Goal: Task Accomplishment & Management: Use online tool/utility

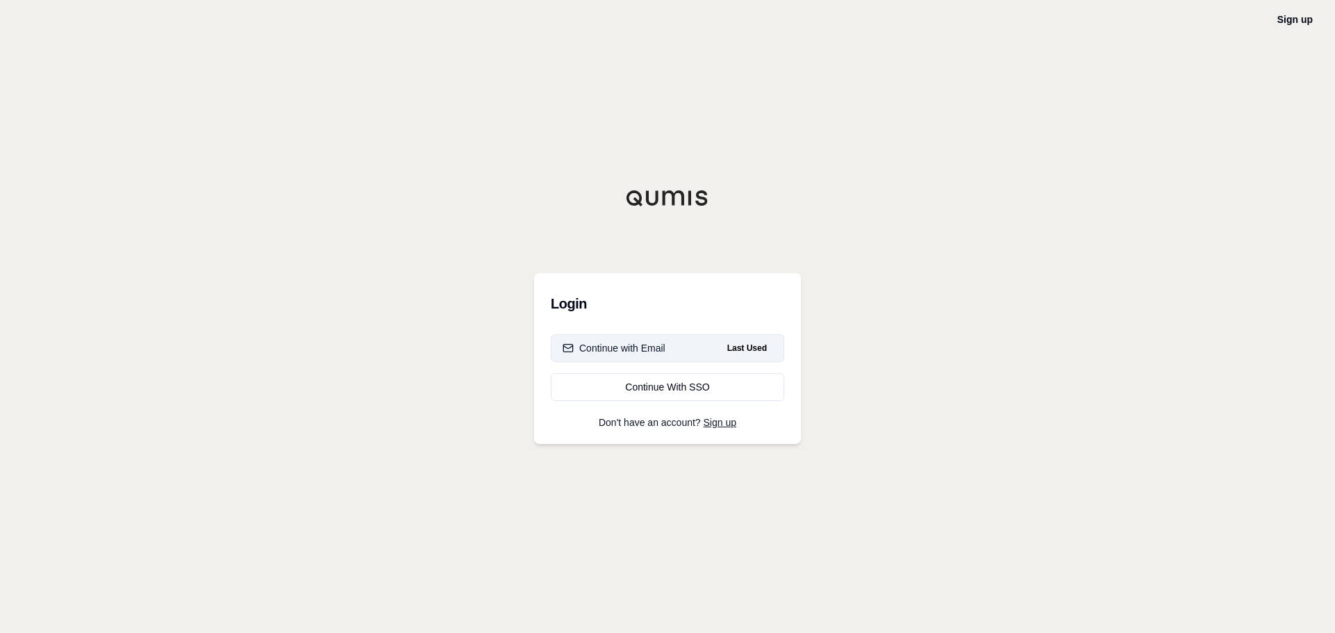
click at [637, 350] on div "Continue with Email" at bounding box center [614, 348] width 103 height 14
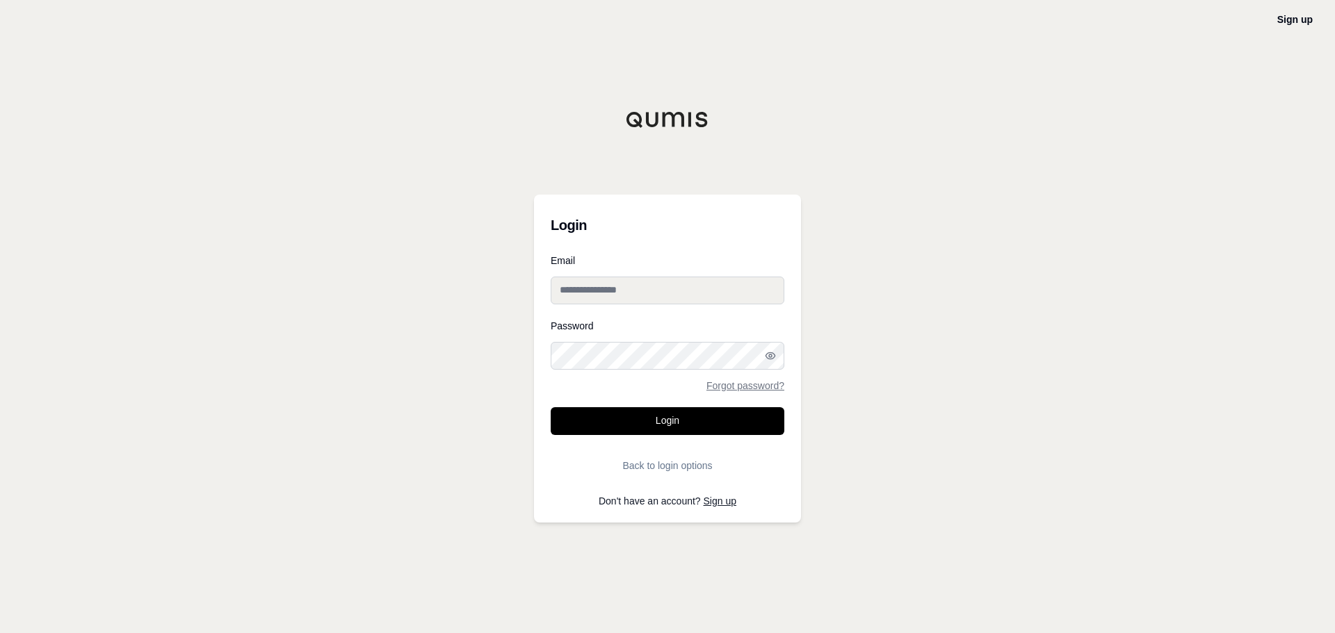
click at [544, 285] on div "Login Email Password Forgot password? Login Back to login options Don't have an…" at bounding box center [667, 359] width 267 height 328
click at [557, 291] on input "Email" at bounding box center [668, 291] width 234 height 28
type input "**********"
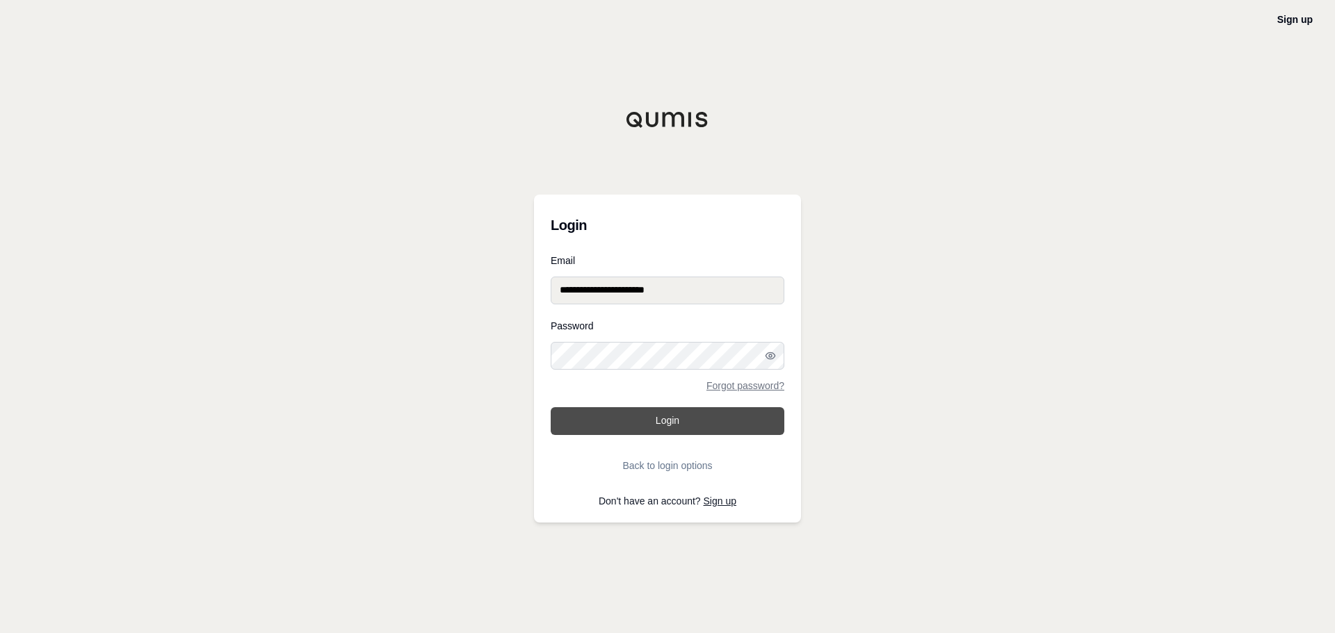
click at [668, 421] on button "Login" at bounding box center [668, 421] width 234 height 28
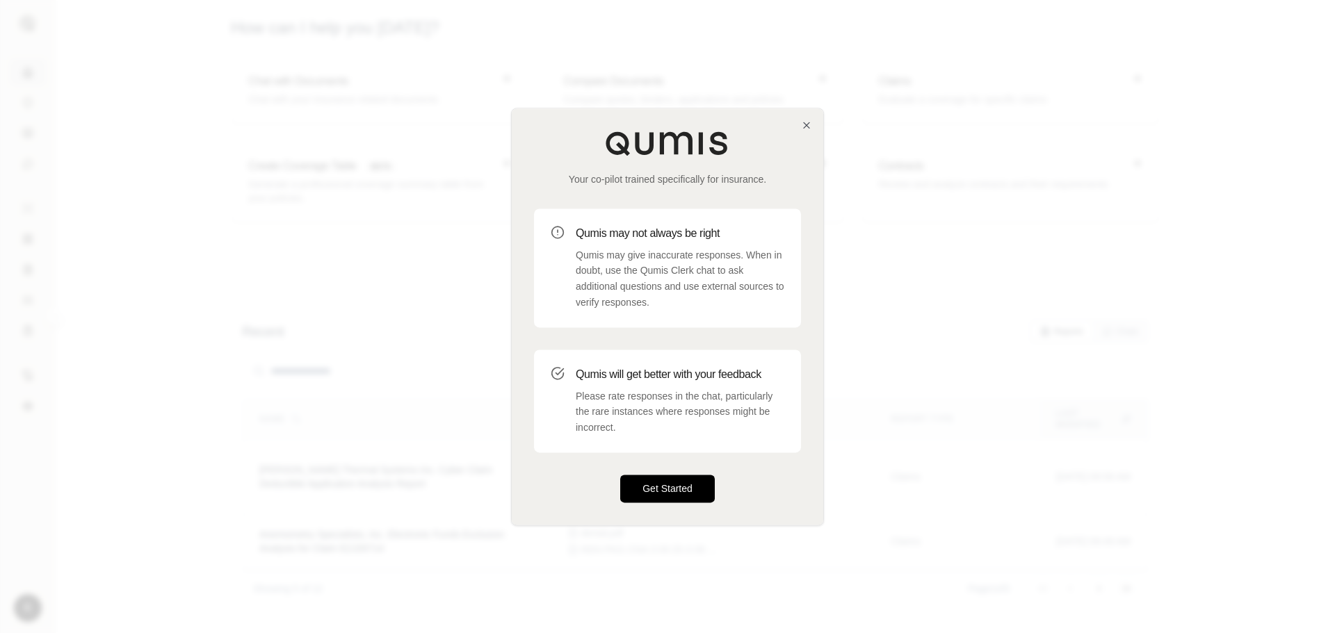
click at [653, 480] on button "Get Started" at bounding box center [667, 489] width 95 height 28
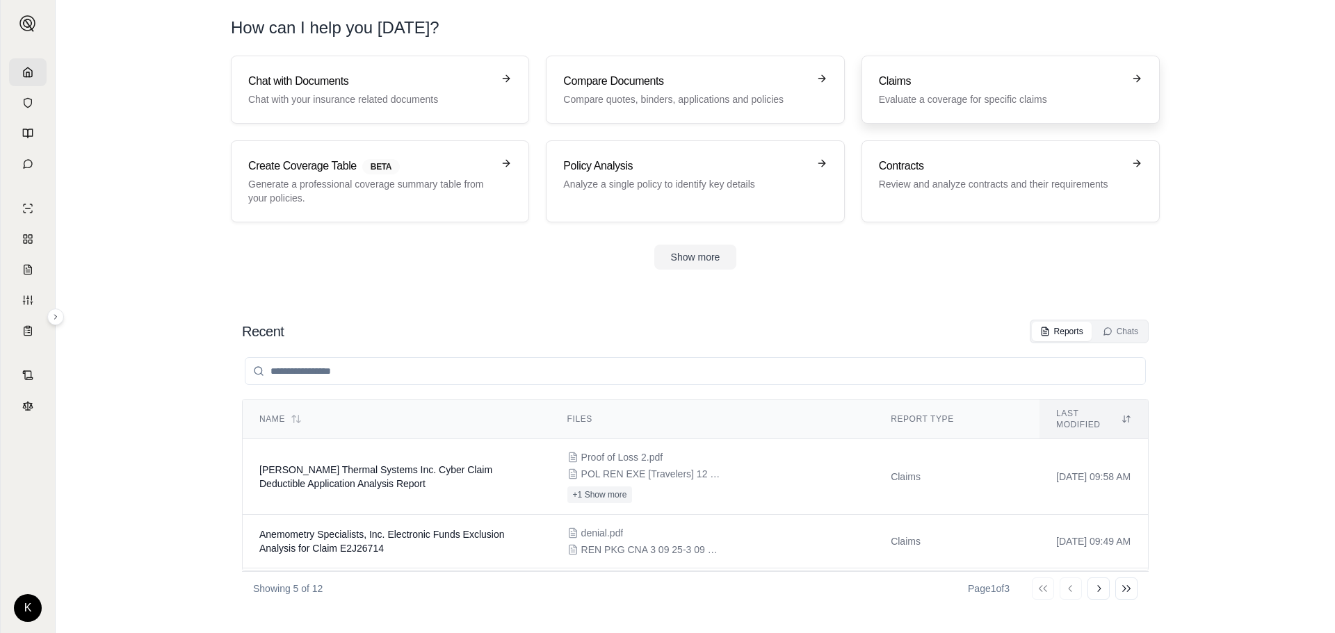
click at [910, 83] on h3 "Claims" at bounding box center [1001, 81] width 244 height 17
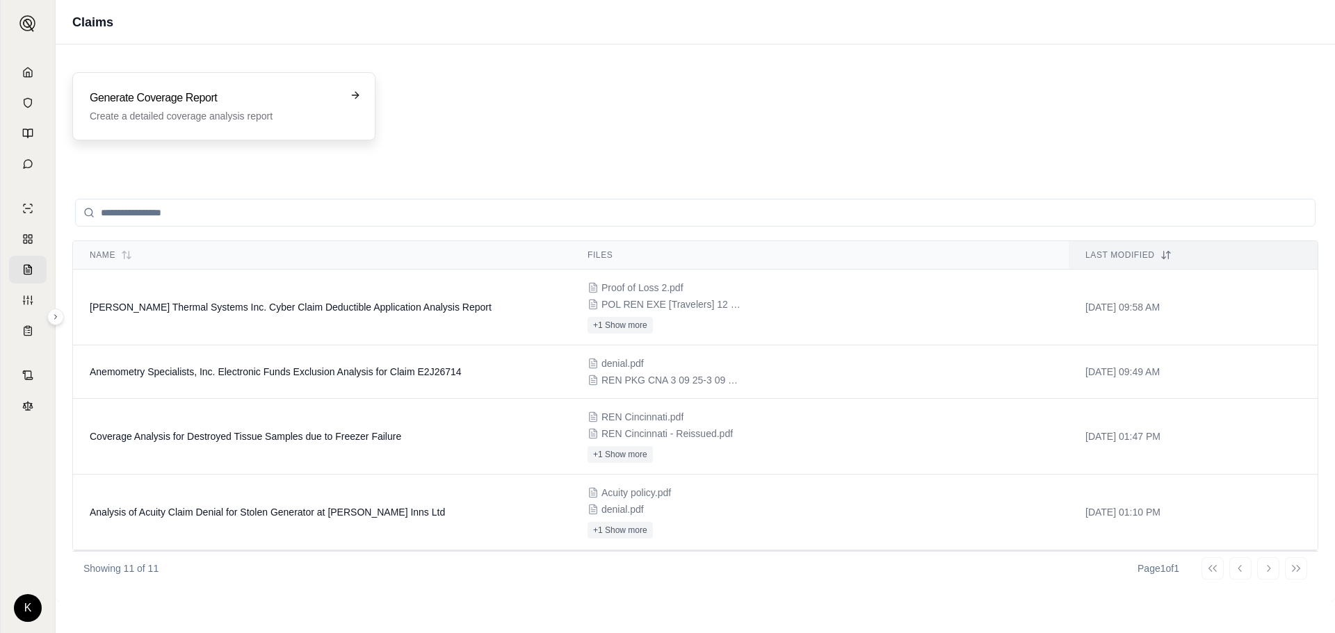
click at [134, 106] on div "Generate Coverage Report Create a detailed coverage analysis report" at bounding box center [214, 106] width 249 height 33
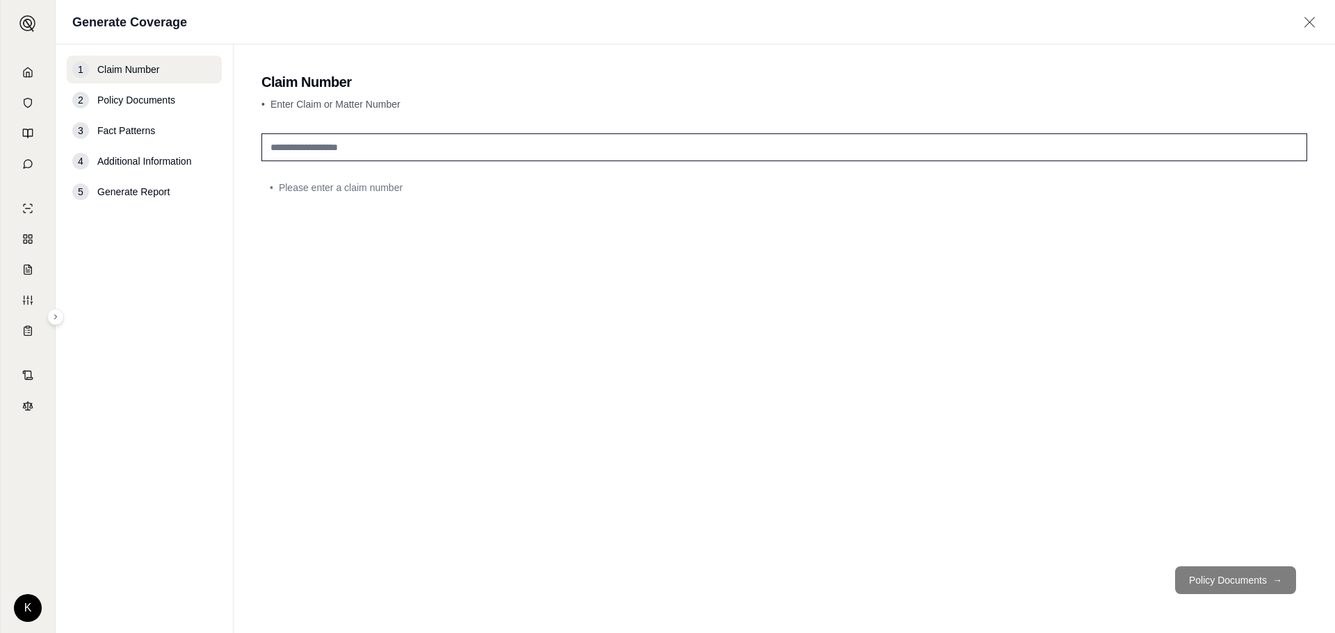
click at [345, 148] on input "text" at bounding box center [784, 148] width 1046 height 28
type input "**********"
click at [1221, 585] on button "Policy Documents →" at bounding box center [1235, 581] width 121 height 28
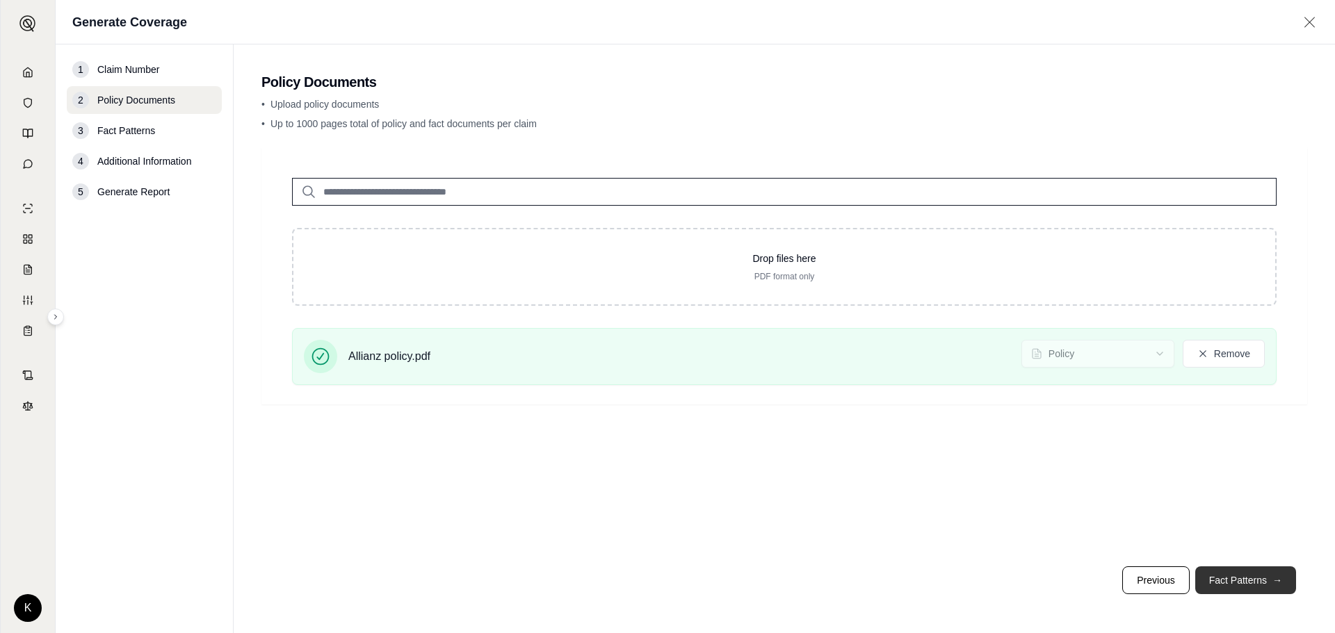
click at [1248, 582] on button "Fact Patterns →" at bounding box center [1245, 581] width 101 height 28
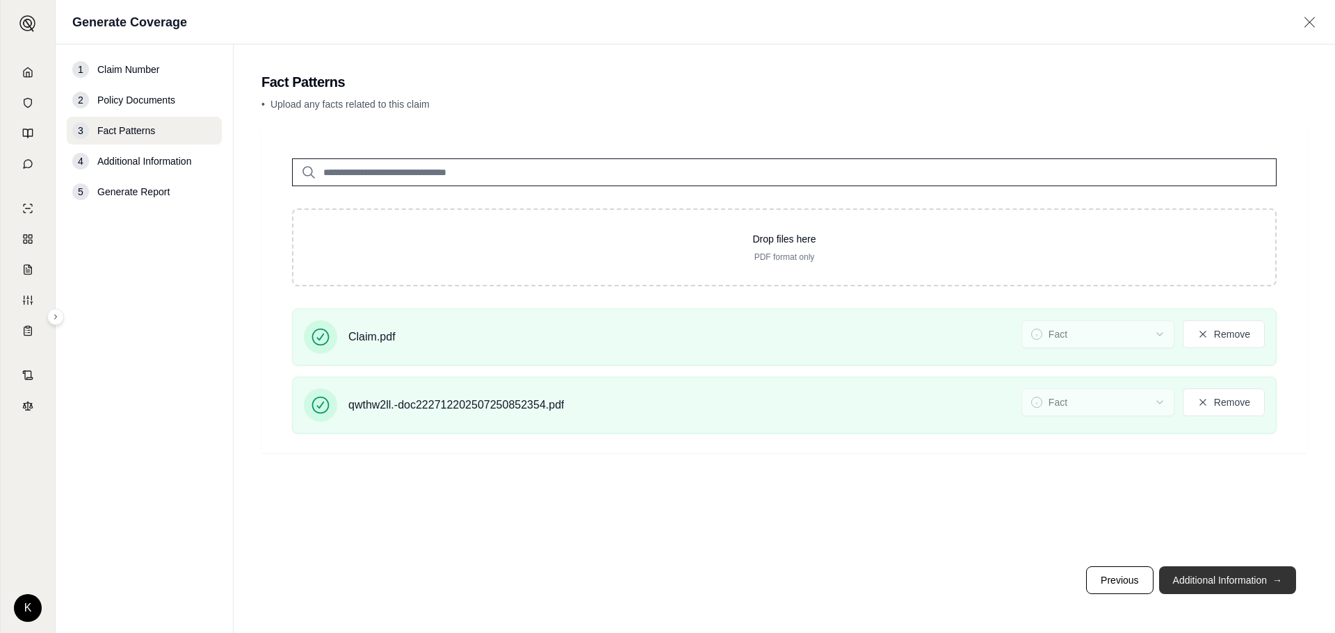
click at [1209, 579] on button "Additional Information →" at bounding box center [1227, 581] width 137 height 28
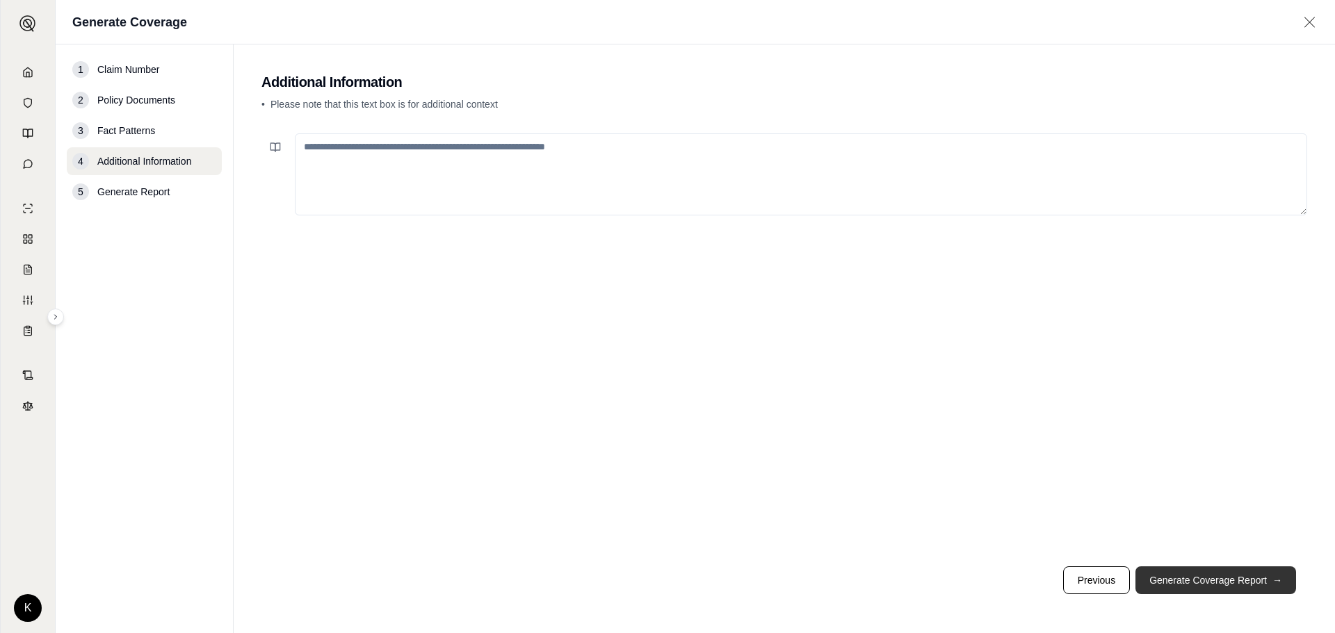
click at [1209, 579] on button "Generate Coverage Report →" at bounding box center [1216, 581] width 161 height 28
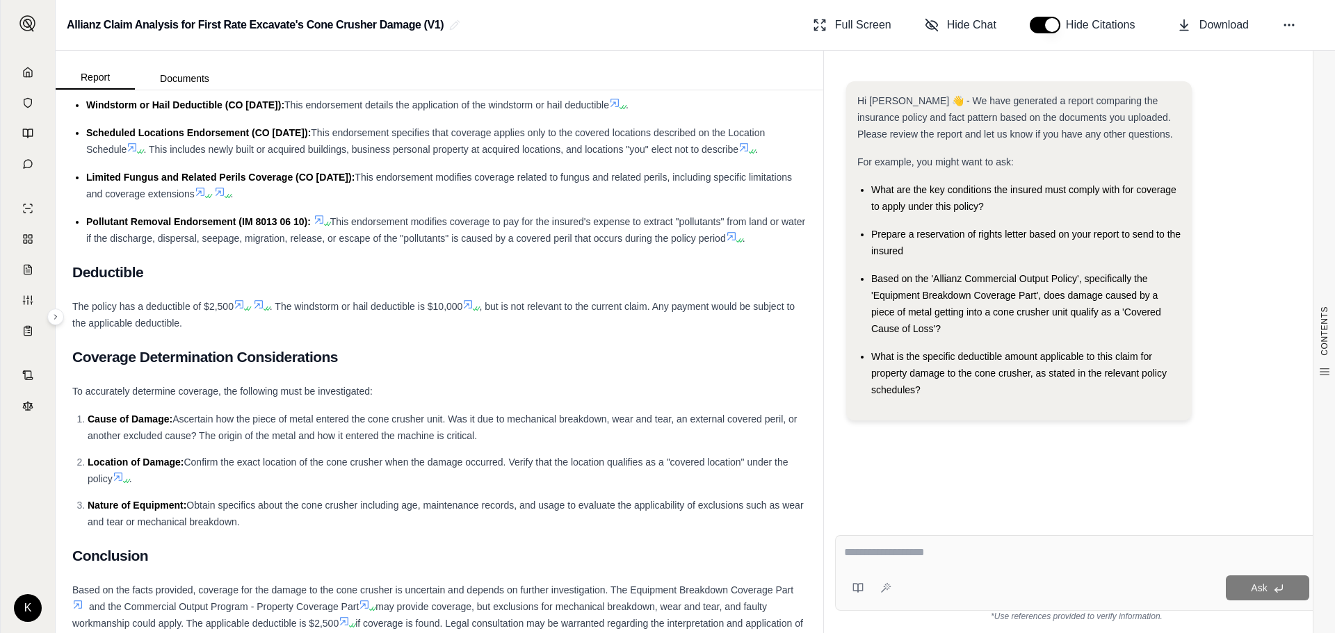
scroll to position [4103, 0]
